Goal: Task Accomplishment & Management: Use online tool/utility

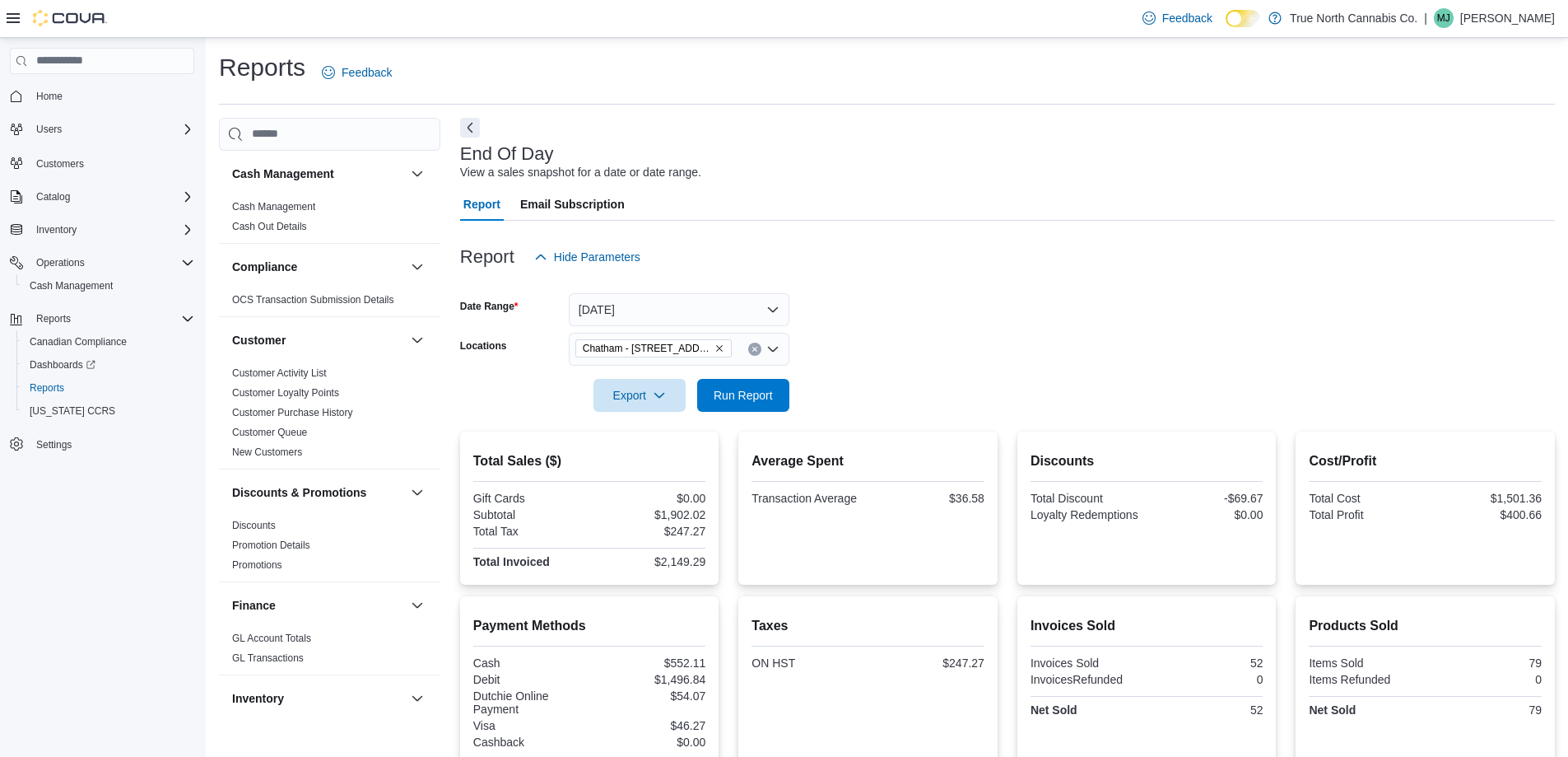
scroll to position [199, 0]
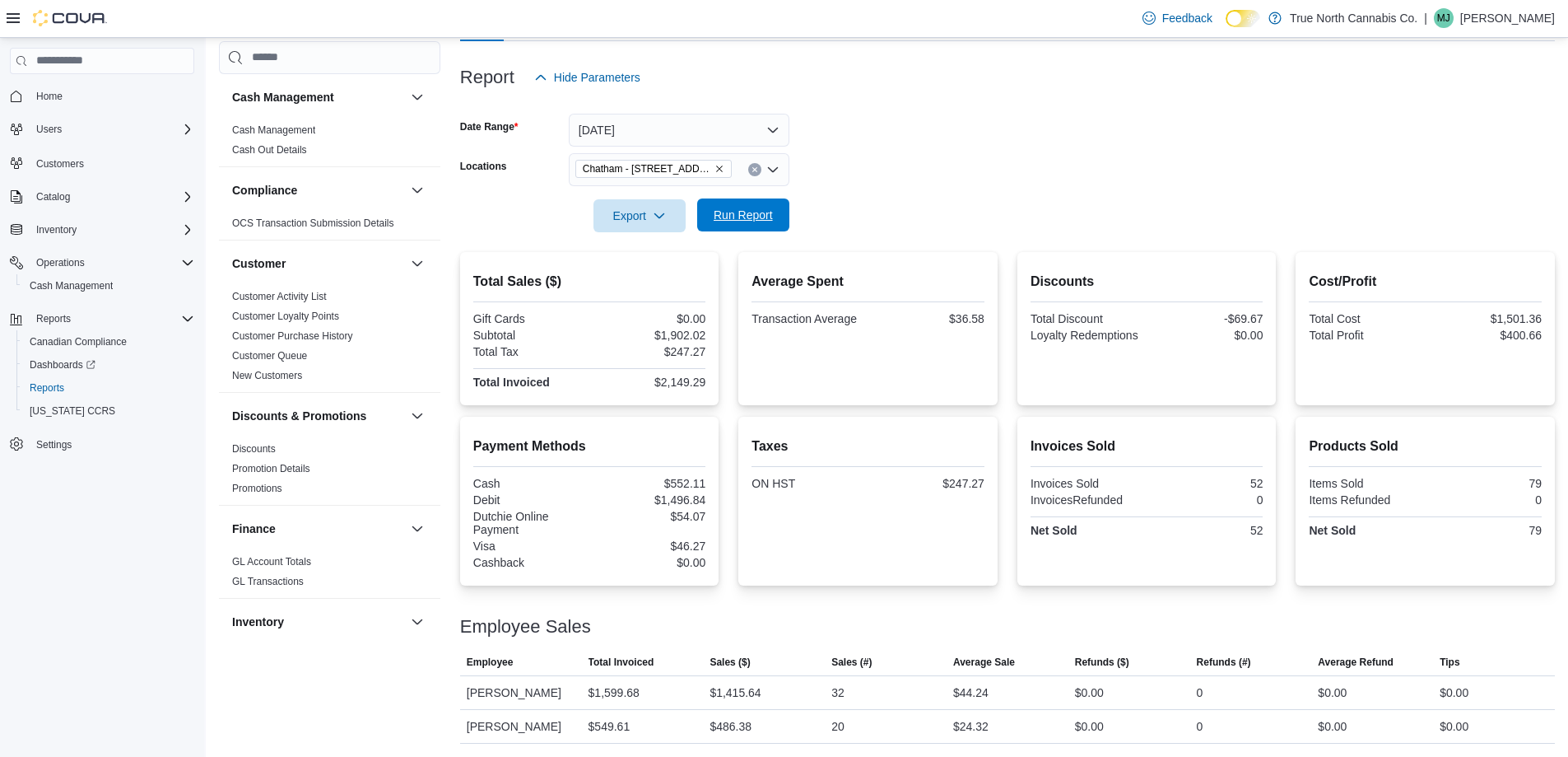
click at [709, 198] on span "Run Report" at bounding box center [743, 215] width 73 height 33
click at [779, 198] on span "Run Report" at bounding box center [743, 215] width 73 height 33
click at [737, 206] on span "Run Report" at bounding box center [744, 214] width 60 height 17
click at [1514, 32] on div "Feedback Dark Mode True North Cannabis Co. | MJ Michael James Kozlof" at bounding box center [1345, 18] width 419 height 33
click at [1520, 22] on p "[PERSON_NAME]" at bounding box center [1507, 18] width 95 height 20
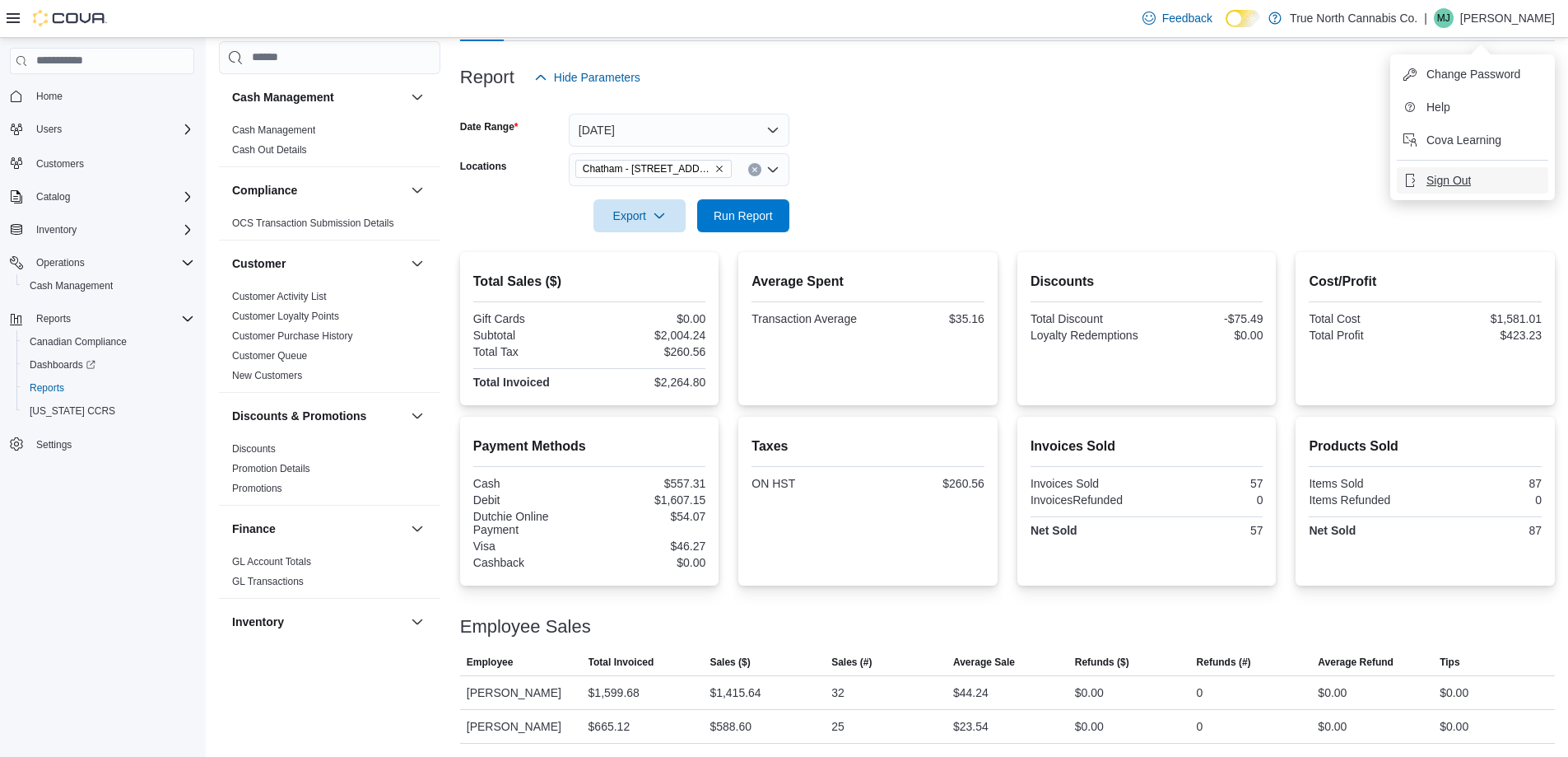
click at [1466, 167] on button "Sign Out" at bounding box center [1472, 180] width 152 height 26
